Goal: Entertainment & Leisure: Browse casually

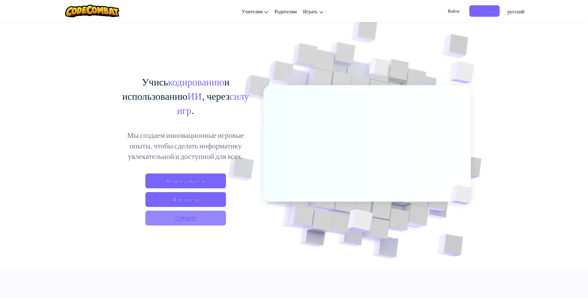
click at [187, 215] on span "Я ученик" at bounding box center [185, 218] width 81 height 15
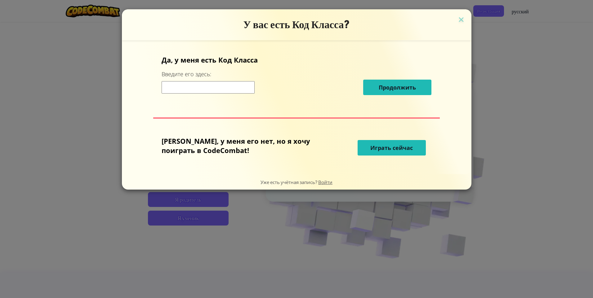
click at [222, 91] on input at bounding box center [207, 87] width 93 height 12
click at [259, 145] on p "[PERSON_NAME], у меня его нет, но я хочу поиграть в CodeCombat!" at bounding box center [240, 145] width 159 height 19
click at [370, 148] on span "Играть сейчас" at bounding box center [391, 147] width 42 height 7
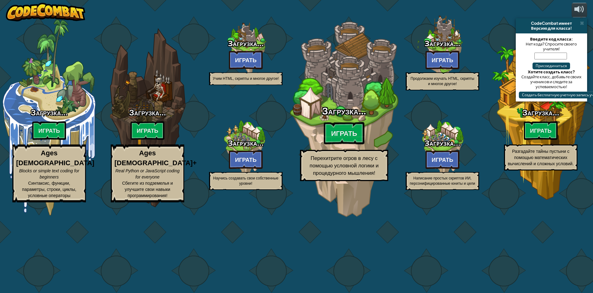
select select "ru"
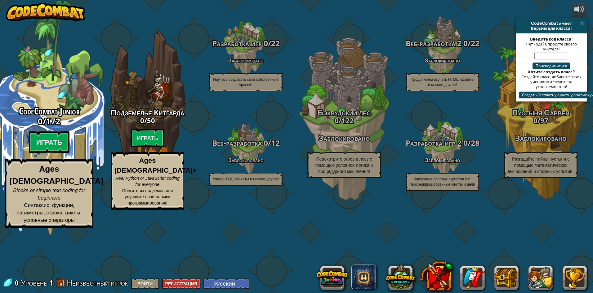
click at [21, 134] on div "CodeCombat Junior 0 / 172 Играть Ages [DEMOGRAPHIC_DATA] Blocks or simple text …" at bounding box center [49, 118] width 118 height 236
select select "ru"
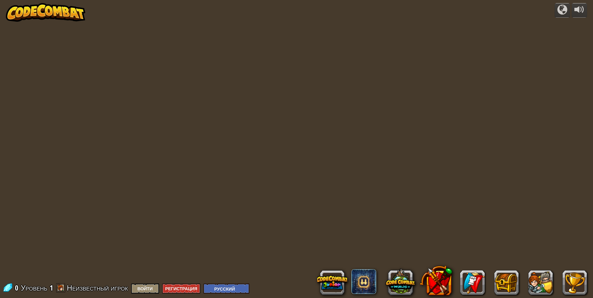
select select "ru"
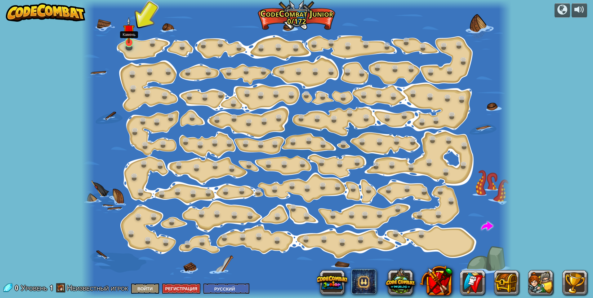
click at [130, 43] on img at bounding box center [128, 30] width 11 height 26
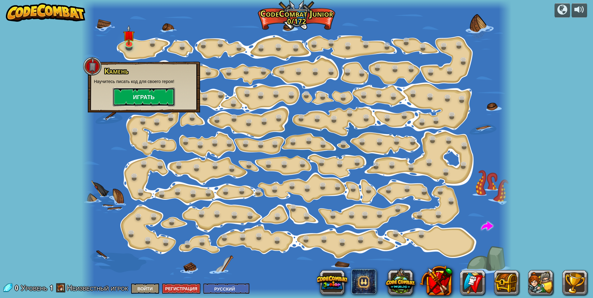
click at [153, 99] on button "Играть" at bounding box center [144, 97] width 62 height 19
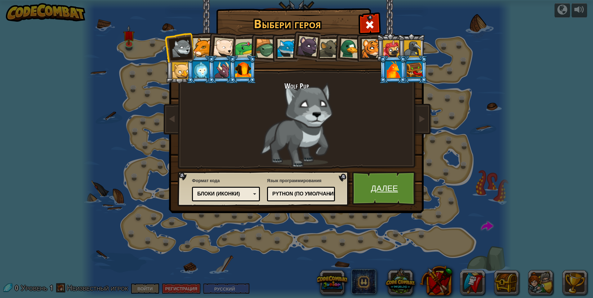
click at [380, 182] on link "Далее" at bounding box center [384, 188] width 65 height 34
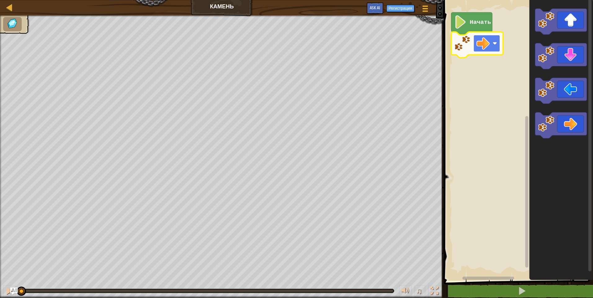
click at [493, 47] on rect "Рабочая область Blockly" at bounding box center [486, 43] width 27 height 17
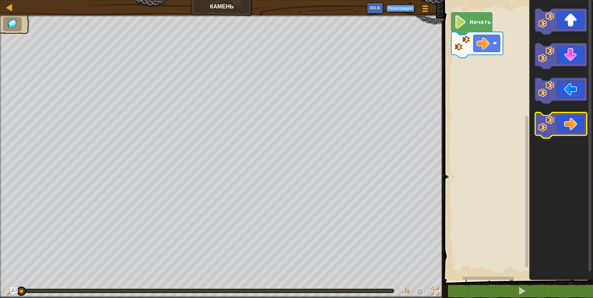
click at [570, 126] on icon "Рабочая область Blockly" at bounding box center [561, 126] width 52 height 26
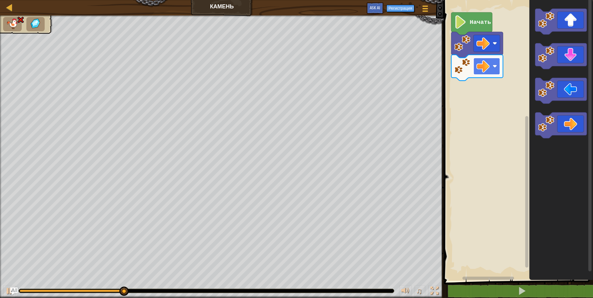
click at [490, 64] on rect "Рабочая область Blockly" at bounding box center [486, 66] width 27 height 17
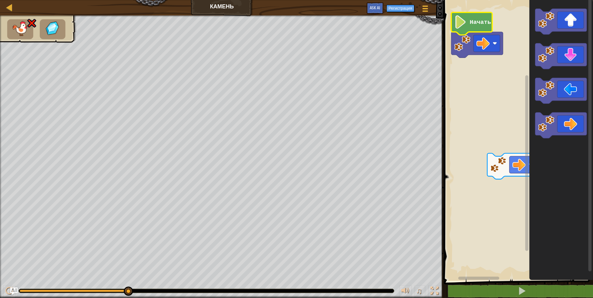
click at [472, 26] on text "Начать" at bounding box center [479, 22] width 21 height 7
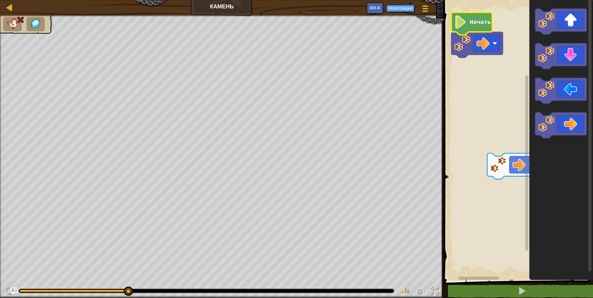
click at [22, 25] on ul at bounding box center [26, 24] width 46 height 14
click at [131, 285] on div "♫ Wolf Pup" at bounding box center [296, 156] width 593 height 283
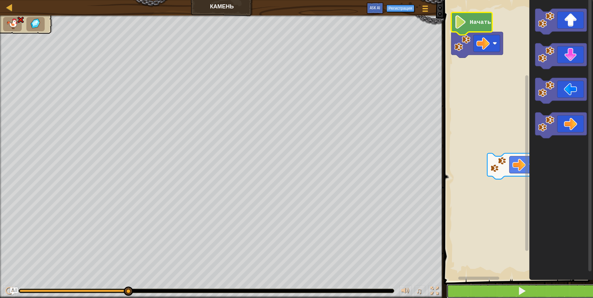
click at [485, 290] on button at bounding box center [521, 291] width 151 height 14
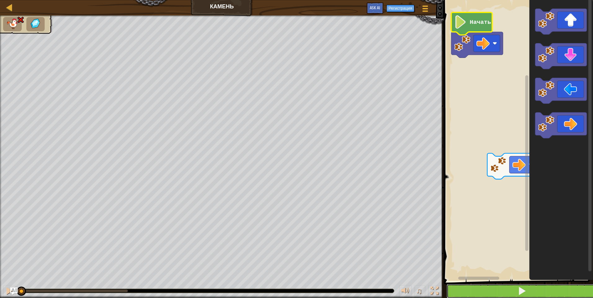
click at [485, 290] on button at bounding box center [521, 291] width 151 height 14
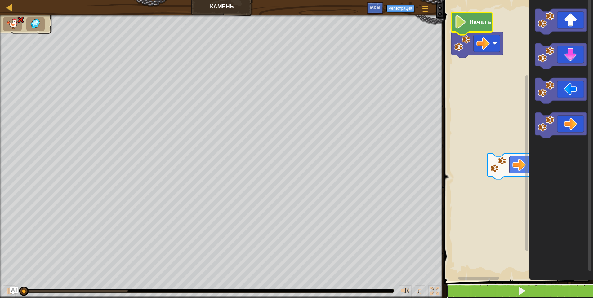
click at [485, 290] on button at bounding box center [521, 291] width 151 height 14
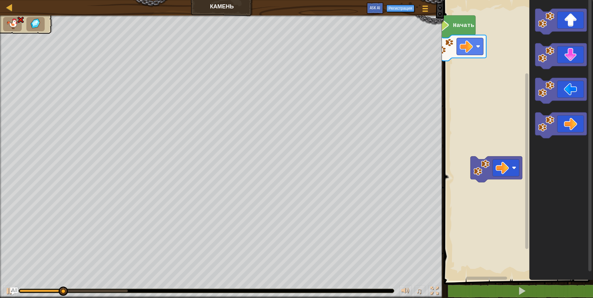
click at [473, 156] on rect "Рабочая область Blockly" at bounding box center [517, 139] width 151 height 284
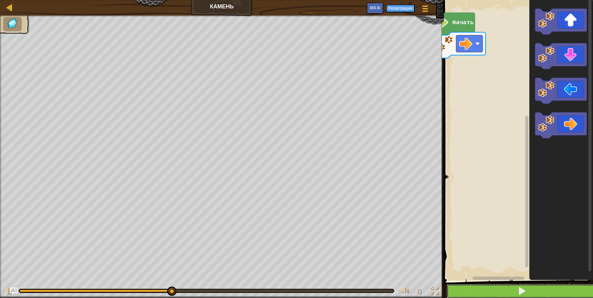
click at [496, 290] on button at bounding box center [521, 291] width 151 height 14
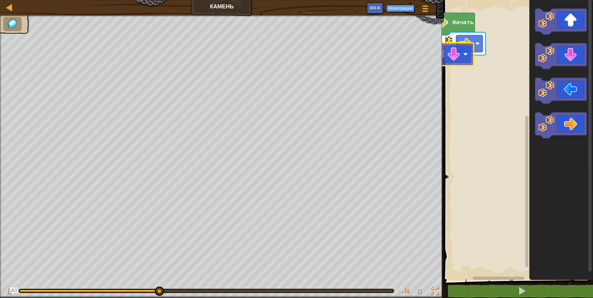
click at [452, 60] on div "Начать" at bounding box center [517, 139] width 151 height 284
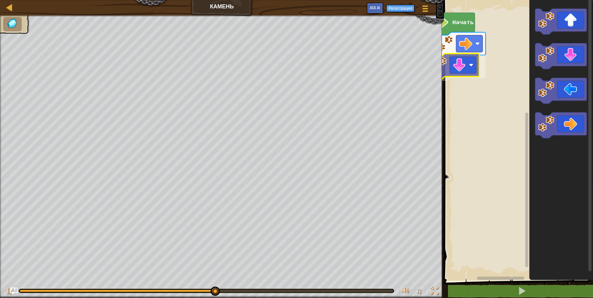
click at [458, 71] on div "Начать" at bounding box center [517, 139] width 151 height 284
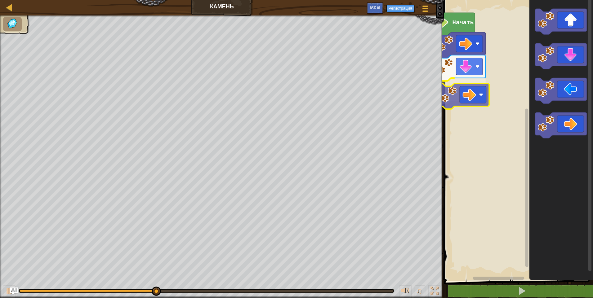
click at [466, 98] on div "Начать" at bounding box center [517, 139] width 151 height 284
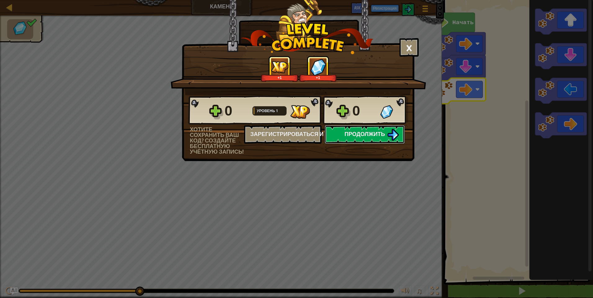
click at [373, 136] on span "Продолжить" at bounding box center [364, 134] width 41 height 8
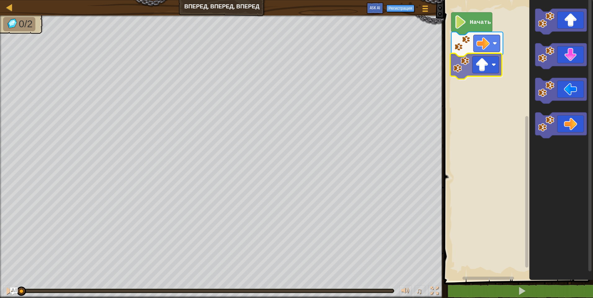
click at [473, 69] on div "Начать" at bounding box center [517, 139] width 151 height 284
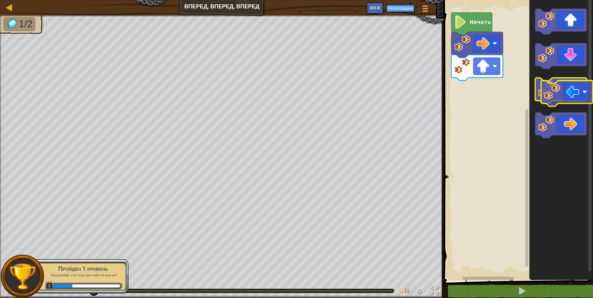
click at [575, 89] on icon "Рабочая область Blockly" at bounding box center [561, 91] width 52 height 26
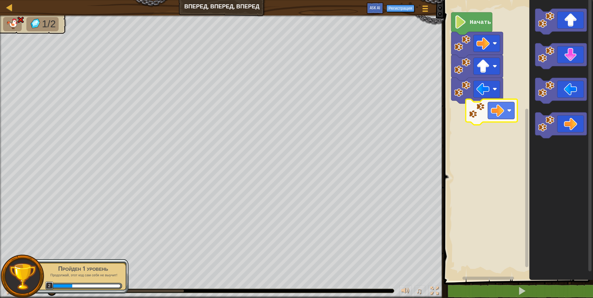
click at [476, 103] on div "Начать" at bounding box center [517, 139] width 151 height 284
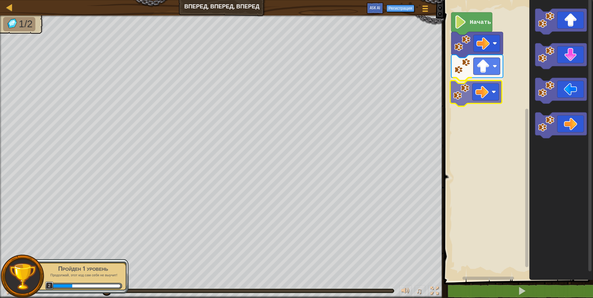
click at [483, 90] on div "Начать" at bounding box center [517, 139] width 151 height 284
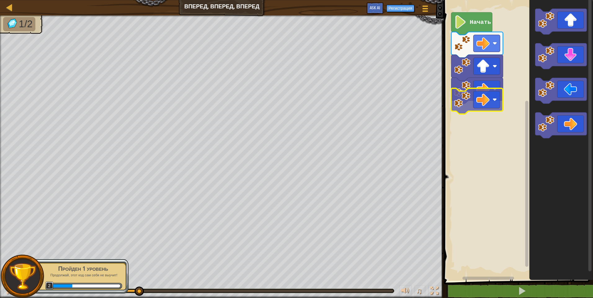
click at [476, 101] on div "Начать" at bounding box center [517, 139] width 151 height 284
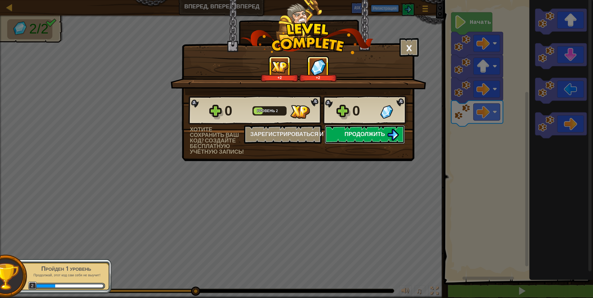
click at [361, 133] on span "Продолжить" at bounding box center [364, 134] width 41 height 8
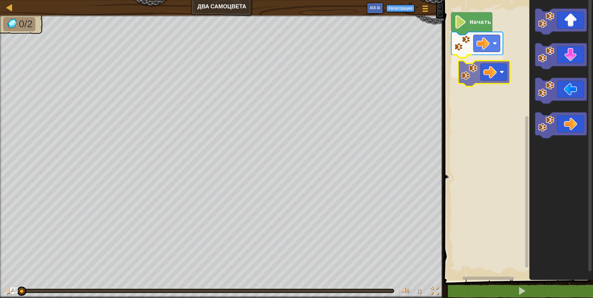
click at [486, 67] on div "Начать" at bounding box center [517, 139] width 151 height 284
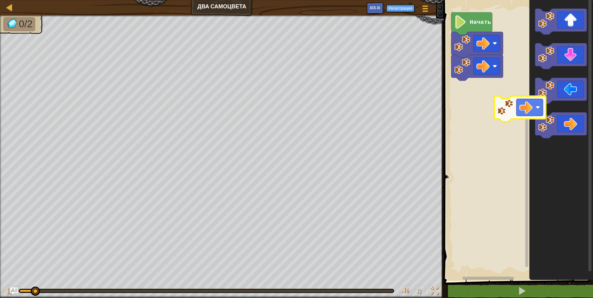
click at [495, 89] on div "Начать" at bounding box center [517, 139] width 151 height 284
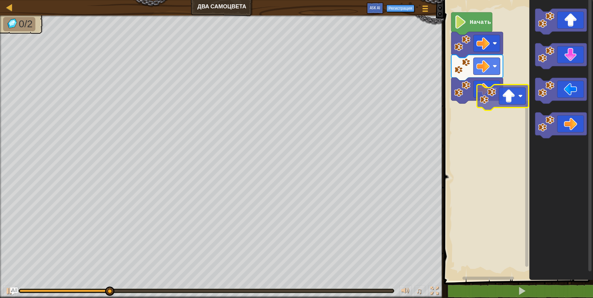
click at [491, 113] on div "Начать" at bounding box center [517, 139] width 151 height 284
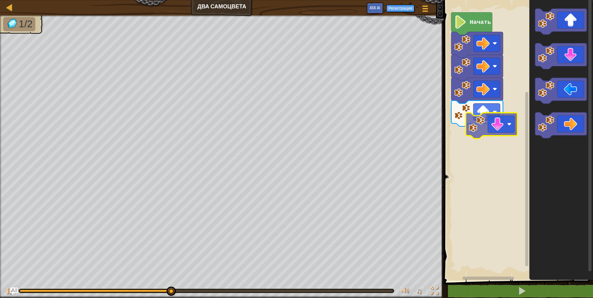
click at [470, 162] on div "Начать" at bounding box center [517, 139] width 151 height 284
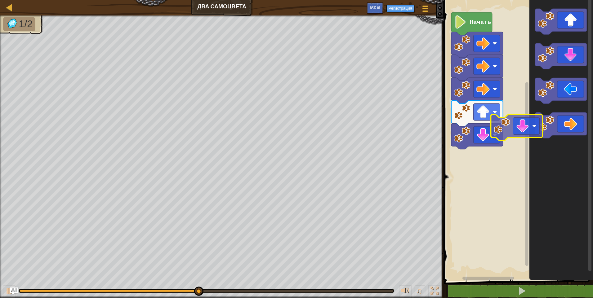
click at [483, 177] on div "Начать" at bounding box center [517, 139] width 151 height 284
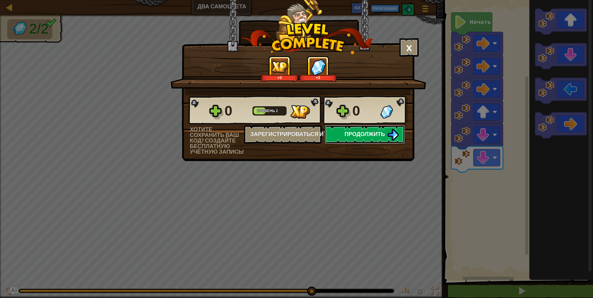
click at [350, 131] on span "Продолжить" at bounding box center [364, 134] width 41 height 8
select select "ru"
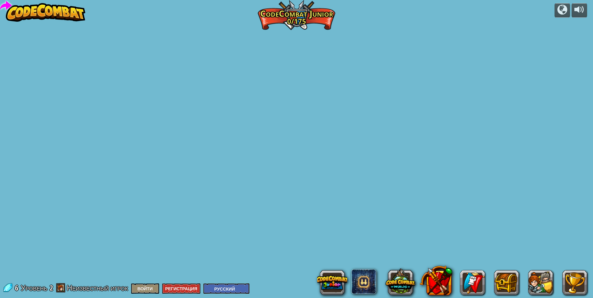
select select "ru"
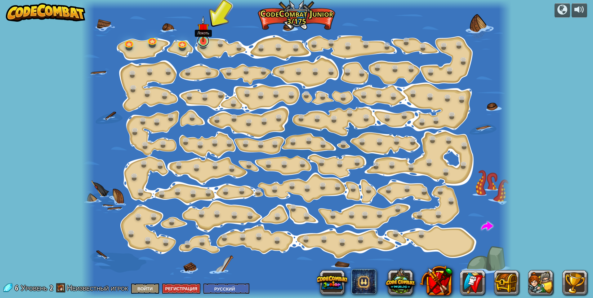
click at [204, 46] on link at bounding box center [203, 41] width 12 height 12
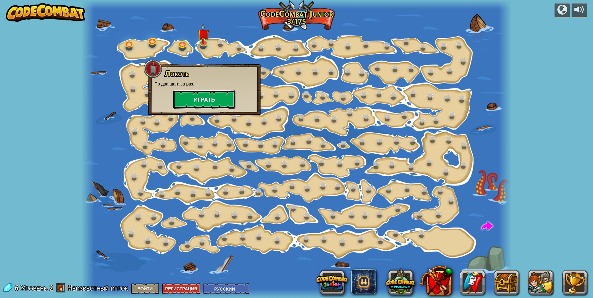
click at [207, 93] on button "Играть" at bounding box center [204, 99] width 62 height 19
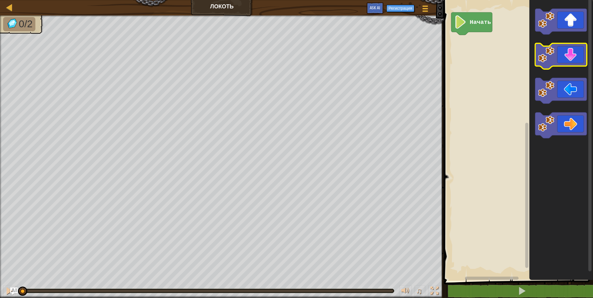
click at [478, 53] on div "Начать" at bounding box center [517, 139] width 151 height 284
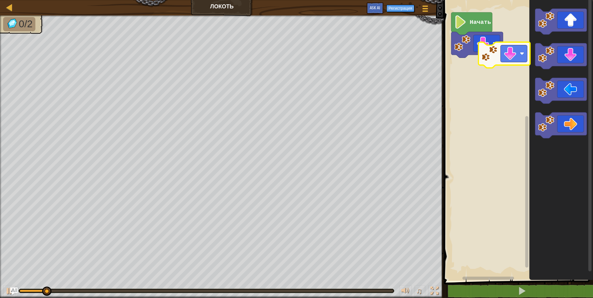
click at [464, 64] on div "Начать" at bounding box center [517, 139] width 151 height 284
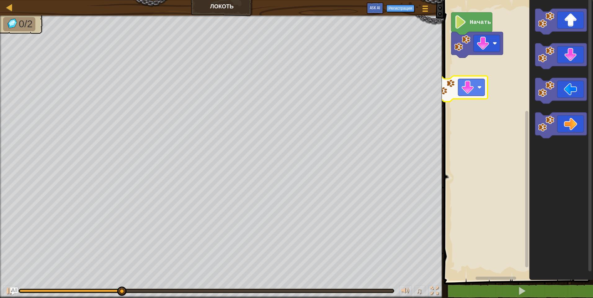
click at [470, 92] on div "Начать" at bounding box center [517, 139] width 151 height 284
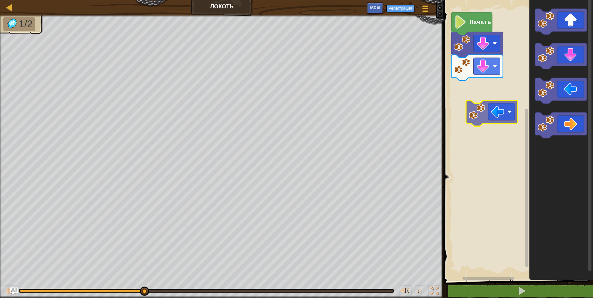
click at [483, 120] on div "Начать" at bounding box center [517, 139] width 151 height 284
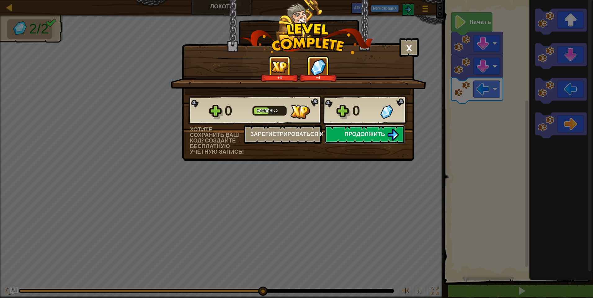
click at [374, 137] on span "Продолжить" at bounding box center [364, 134] width 41 height 8
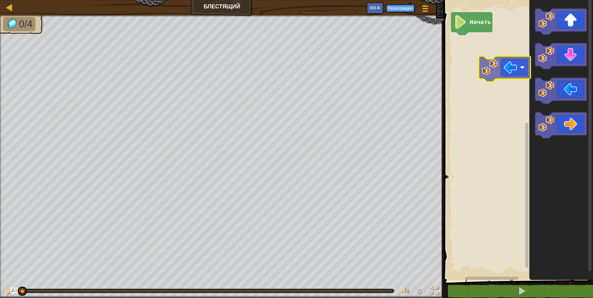
click at [470, 43] on div "Начать" at bounding box center [517, 139] width 151 height 284
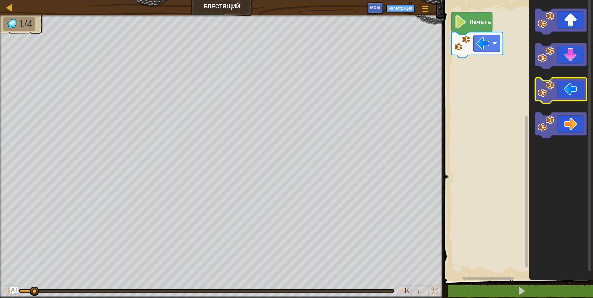
click at [478, 74] on div "Начать" at bounding box center [517, 139] width 151 height 284
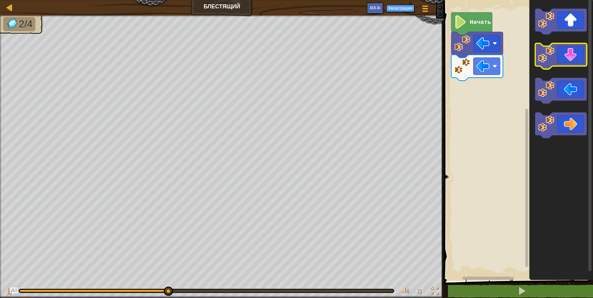
click at [482, 105] on div "Начать" at bounding box center [517, 139] width 151 height 284
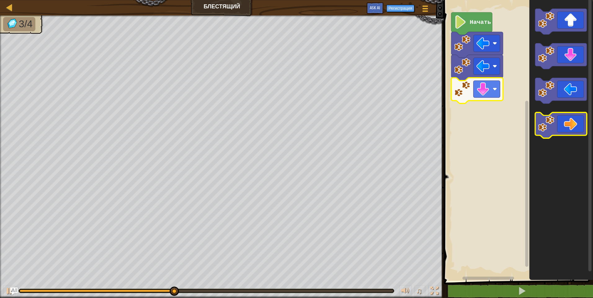
click at [472, 123] on div "Начать" at bounding box center [517, 139] width 151 height 284
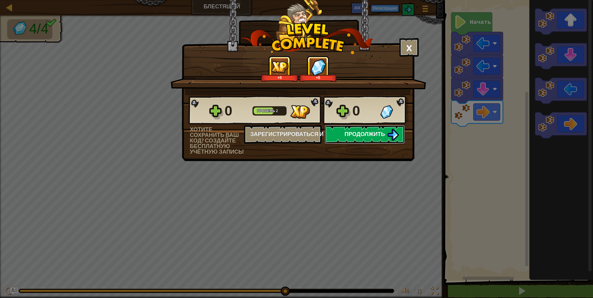
click at [368, 136] on span "Продолжить" at bounding box center [364, 134] width 41 height 8
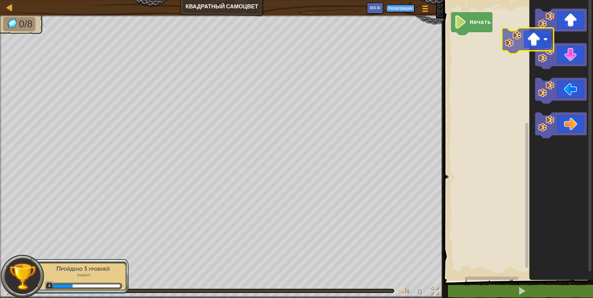
click at [476, 65] on div "Начать" at bounding box center [517, 139] width 151 height 284
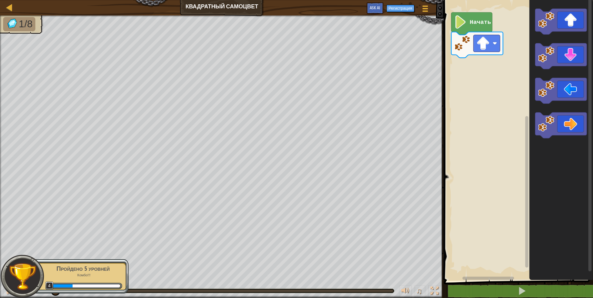
click at [473, 81] on div "Начать" at bounding box center [517, 139] width 151 height 284
click at [484, 77] on div "Начать" at bounding box center [517, 139] width 151 height 284
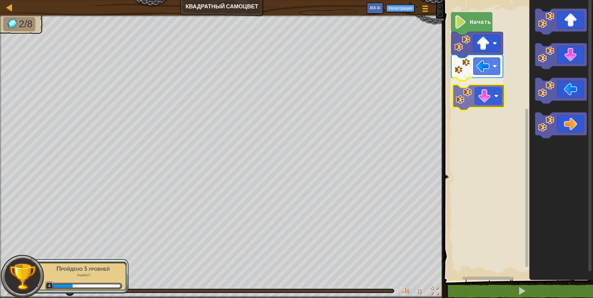
click at [484, 101] on div "Начать" at bounding box center [517, 139] width 151 height 284
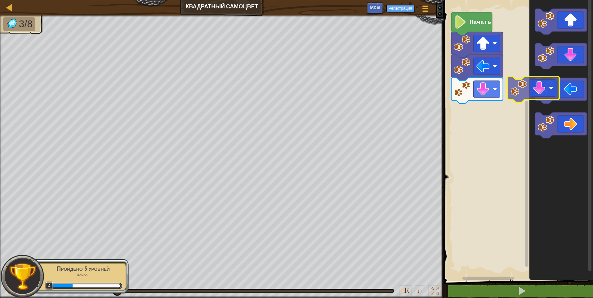
click at [482, 130] on div "Начать" at bounding box center [517, 139] width 151 height 284
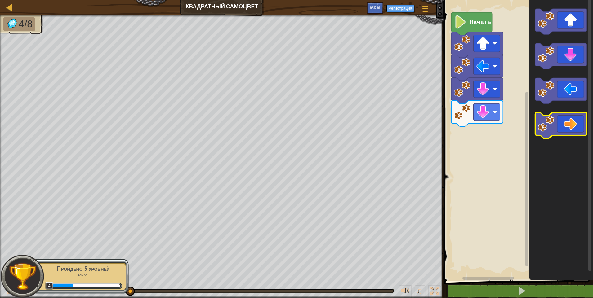
click at [450, 145] on div "Начать" at bounding box center [517, 139] width 151 height 284
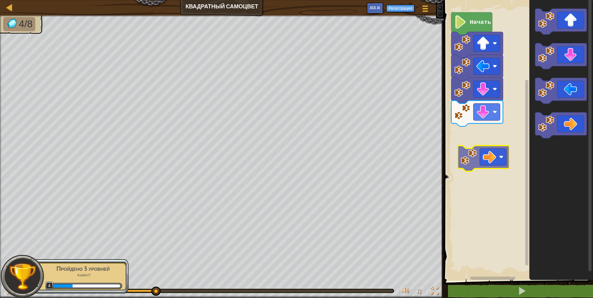
click at [480, 151] on div "Начать" at bounding box center [517, 139] width 151 height 284
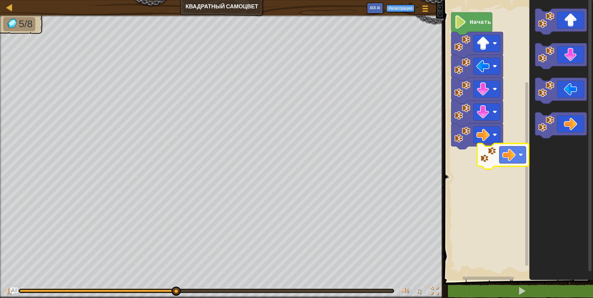
click at [466, 168] on div "Начать" at bounding box center [517, 139] width 151 height 284
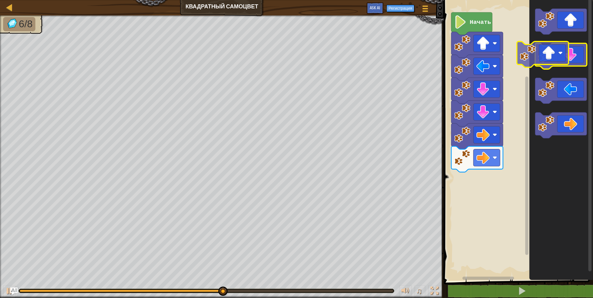
click at [471, 193] on div "Начать" at bounding box center [517, 139] width 151 height 284
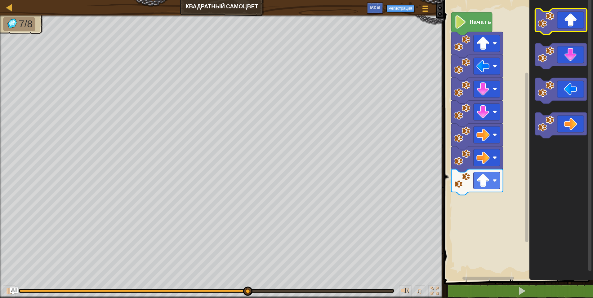
click at [490, 223] on div "Начать" at bounding box center [517, 139] width 151 height 284
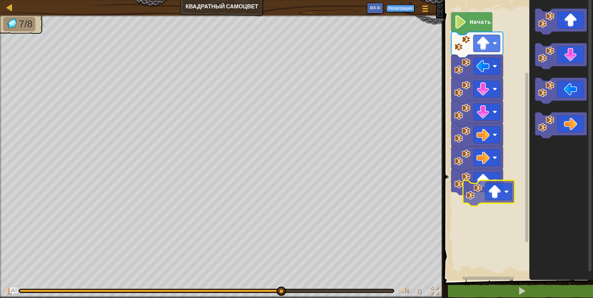
click at [487, 200] on div "Начать" at bounding box center [517, 139] width 151 height 284
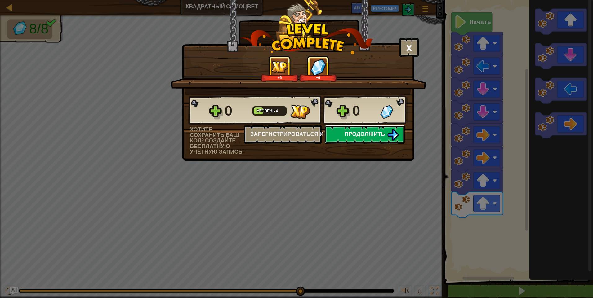
click at [383, 135] on span "Продолжить" at bounding box center [364, 134] width 41 height 8
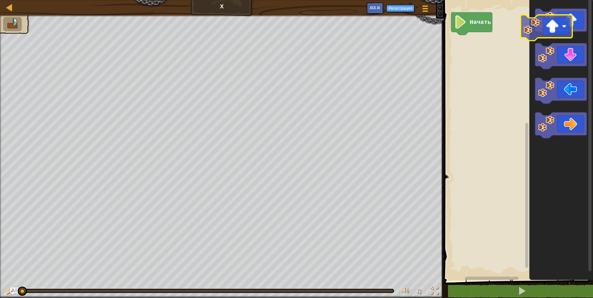
click at [440, 96] on div "Карта Х Меню игры Регистрация Ask AI 1 הההההההההההההההההההההההההההההההההההההההה…" at bounding box center [296, 149] width 593 height 298
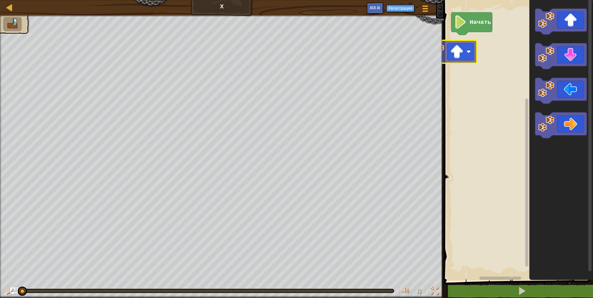
click at [453, 56] on div "Начать" at bounding box center [517, 139] width 151 height 284
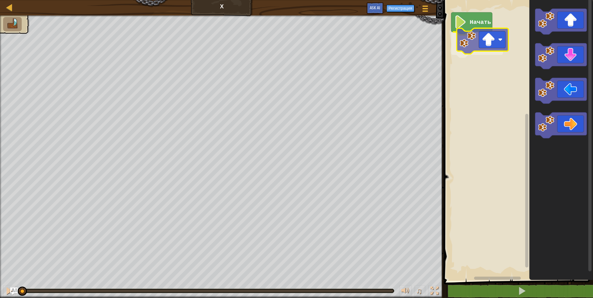
click at [471, 39] on div "Начать" at bounding box center [517, 139] width 151 height 284
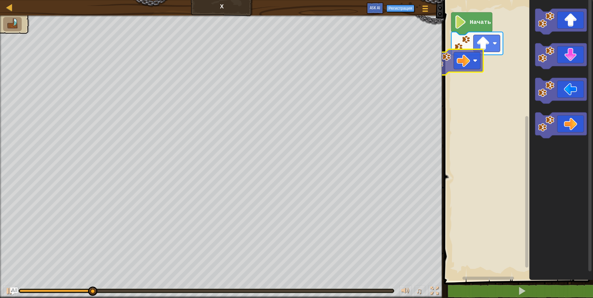
click at [478, 64] on div "Начать" at bounding box center [517, 139] width 151 height 284
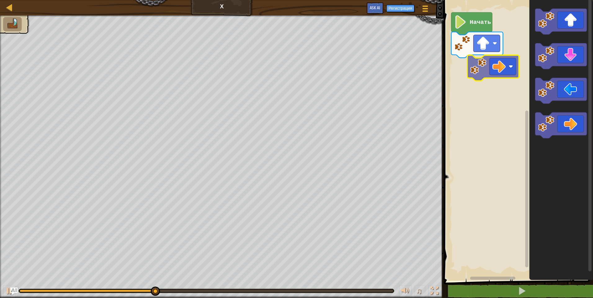
click at [513, 71] on div "Начать" at bounding box center [517, 139] width 151 height 284
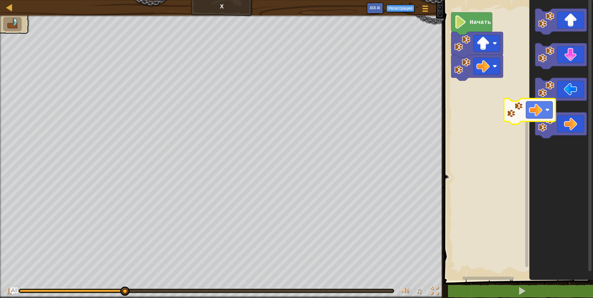
click at [488, 87] on div "Начать" at bounding box center [517, 139] width 151 height 284
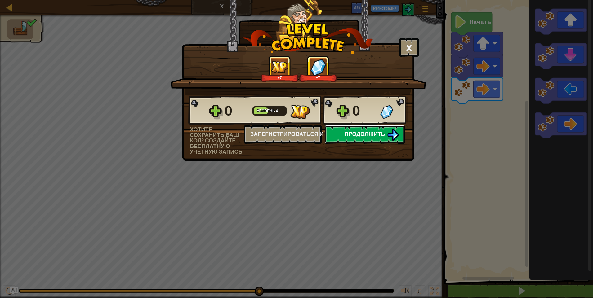
click at [373, 134] on span "Продолжить" at bounding box center [364, 134] width 41 height 8
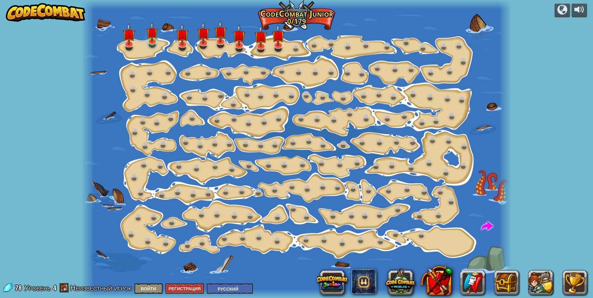
select select "ru"
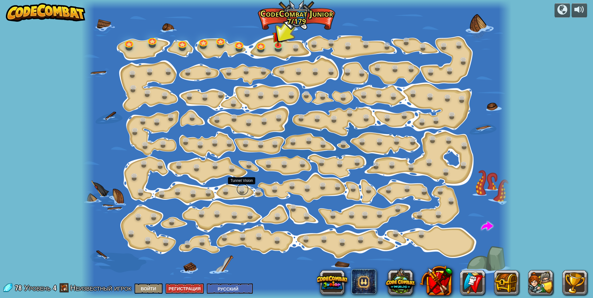
click at [246, 191] on link at bounding box center [242, 189] width 12 height 12
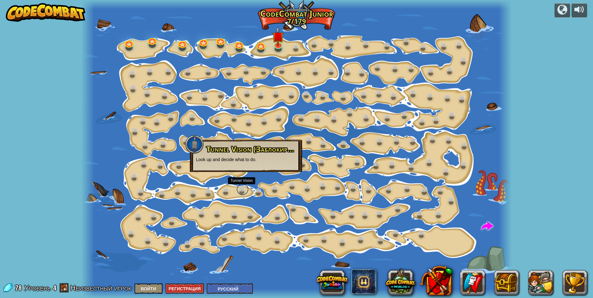
click at [246, 191] on link at bounding box center [242, 189] width 12 height 12
click at [267, 113] on div at bounding box center [297, 149] width 430 height 298
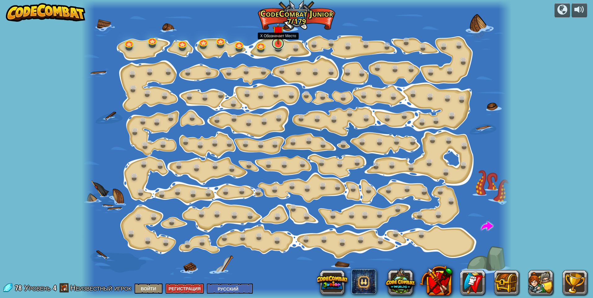
click at [280, 45] on link at bounding box center [277, 43] width 12 height 12
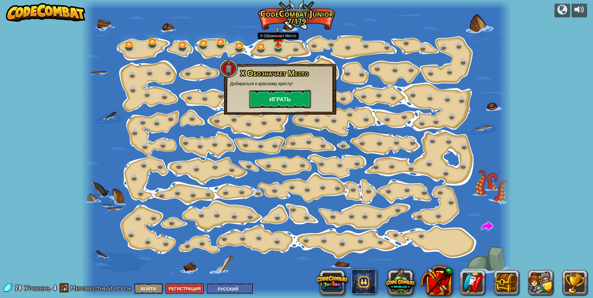
click at [267, 107] on button "Играть" at bounding box center [280, 99] width 62 height 19
